Goal: Transaction & Acquisition: Purchase product/service

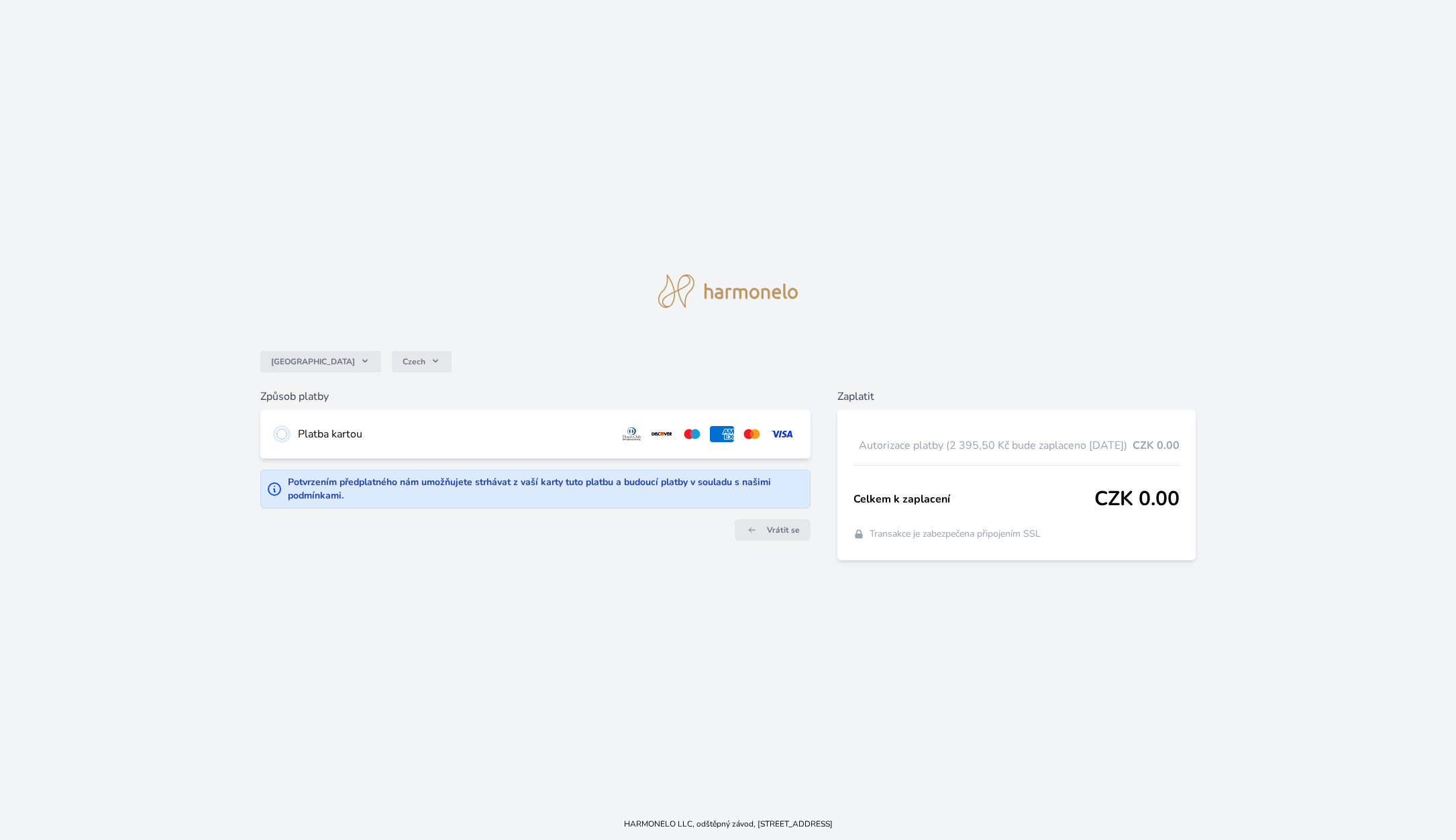
click at [281, 431] on input "radio" at bounding box center [282, 434] width 11 height 11
radio input "true"
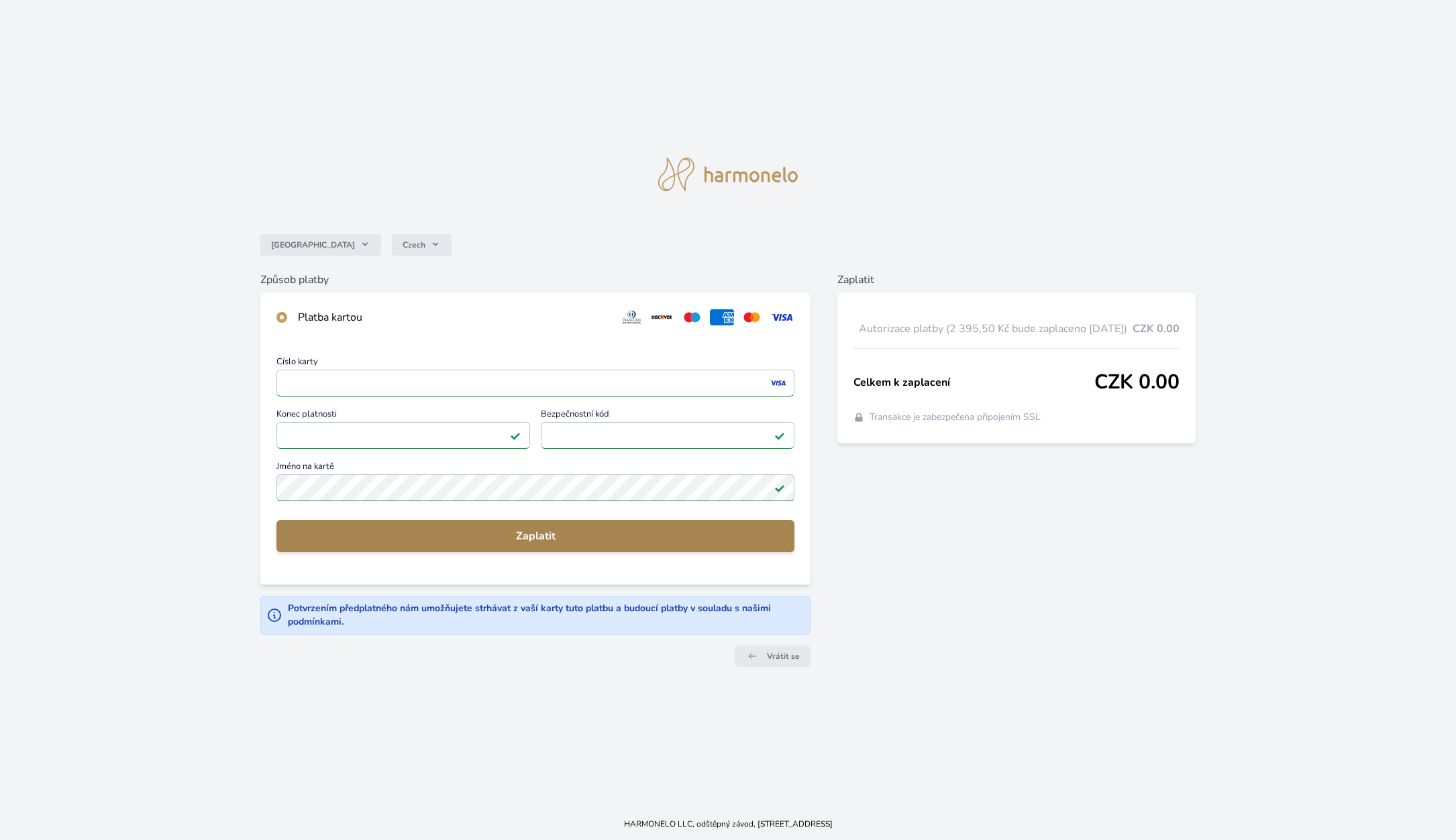
click at [460, 530] on span "Zaplatit" at bounding box center [535, 536] width 497 height 16
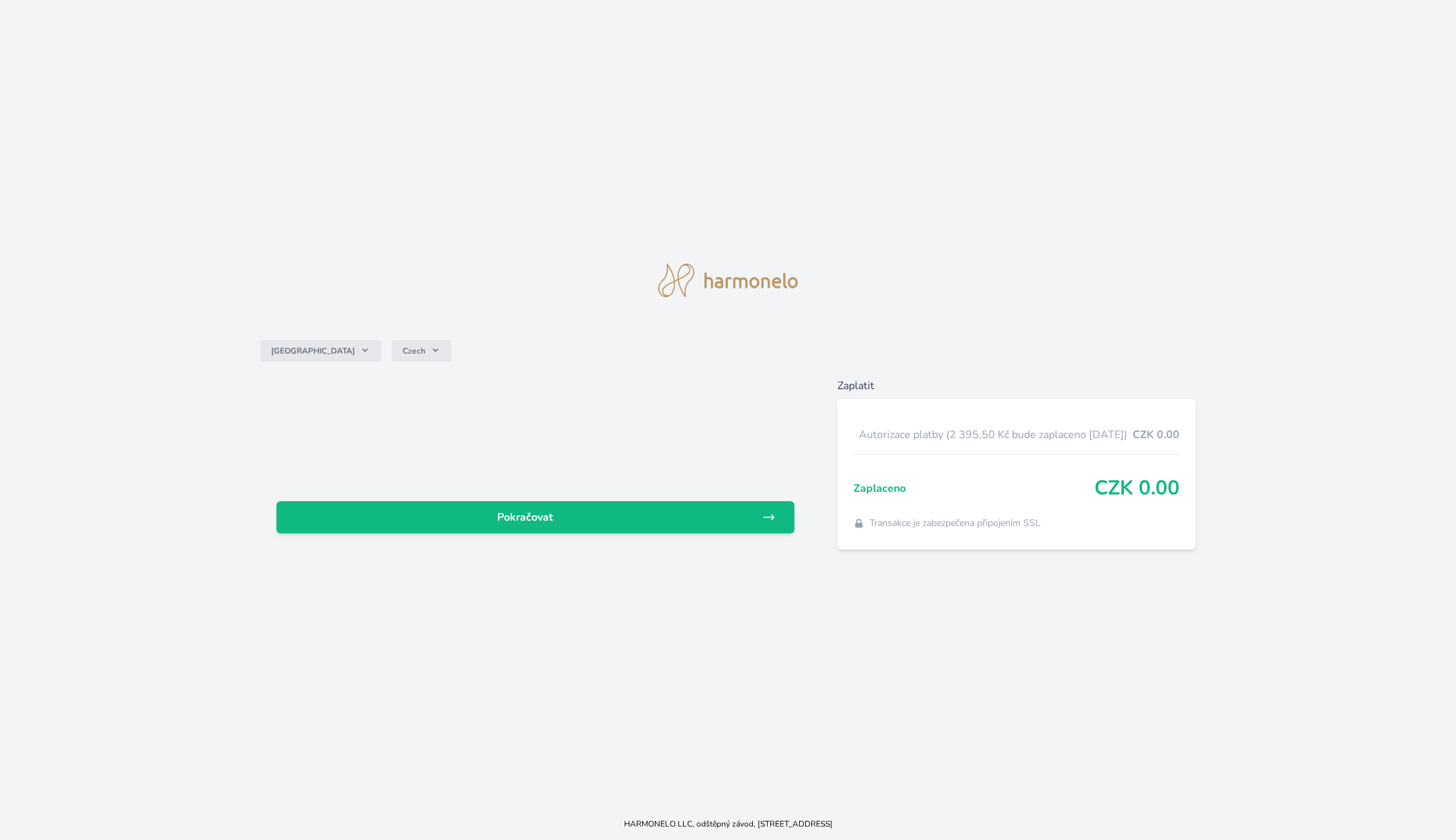
click at [460, 530] on link "Pokračovat" at bounding box center [535, 516] width 518 height 32
